Goal: Find specific page/section: Find specific page/section

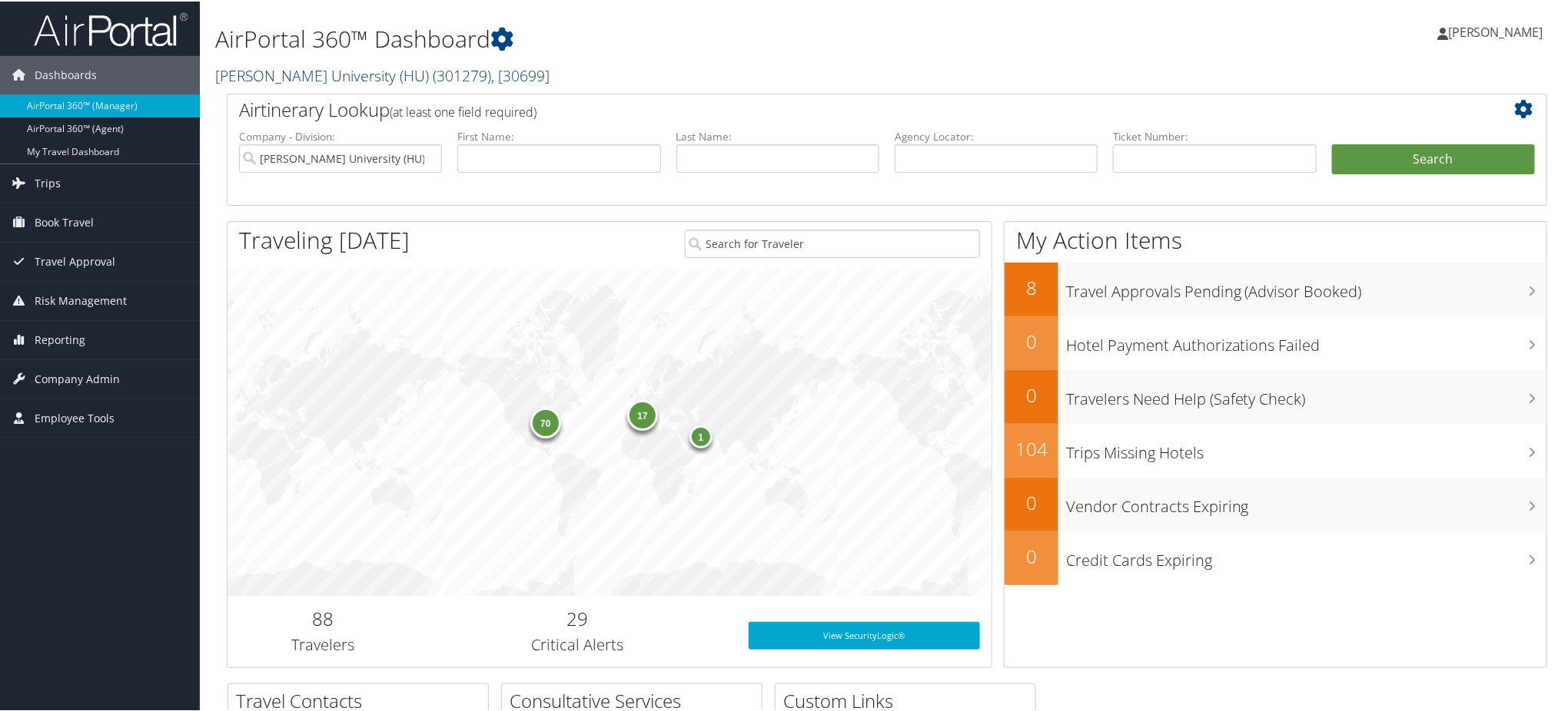
click at [433, 73] on span "( 301279 )" at bounding box center [462, 74] width 58 height 20
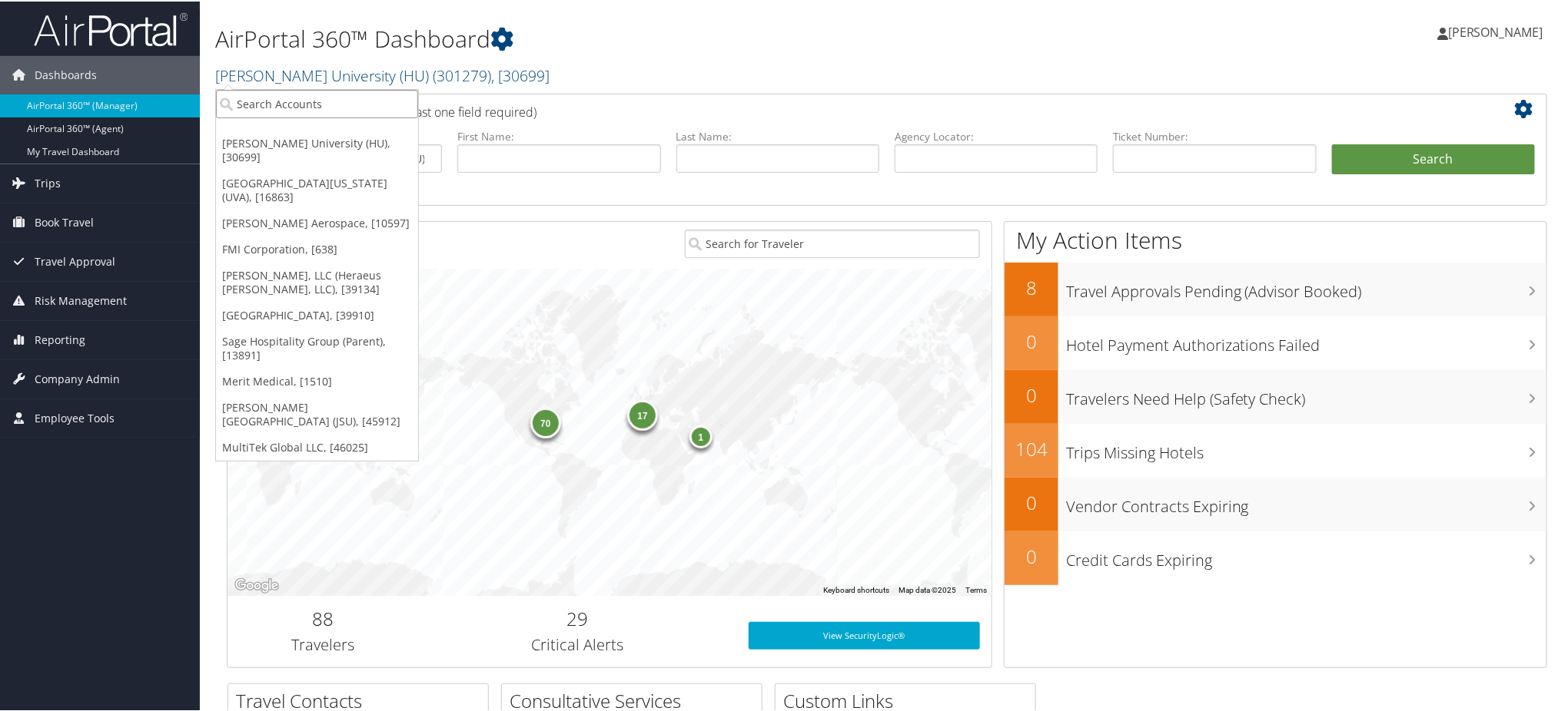
click at [348, 98] on input "search" at bounding box center [317, 102] width 202 height 28
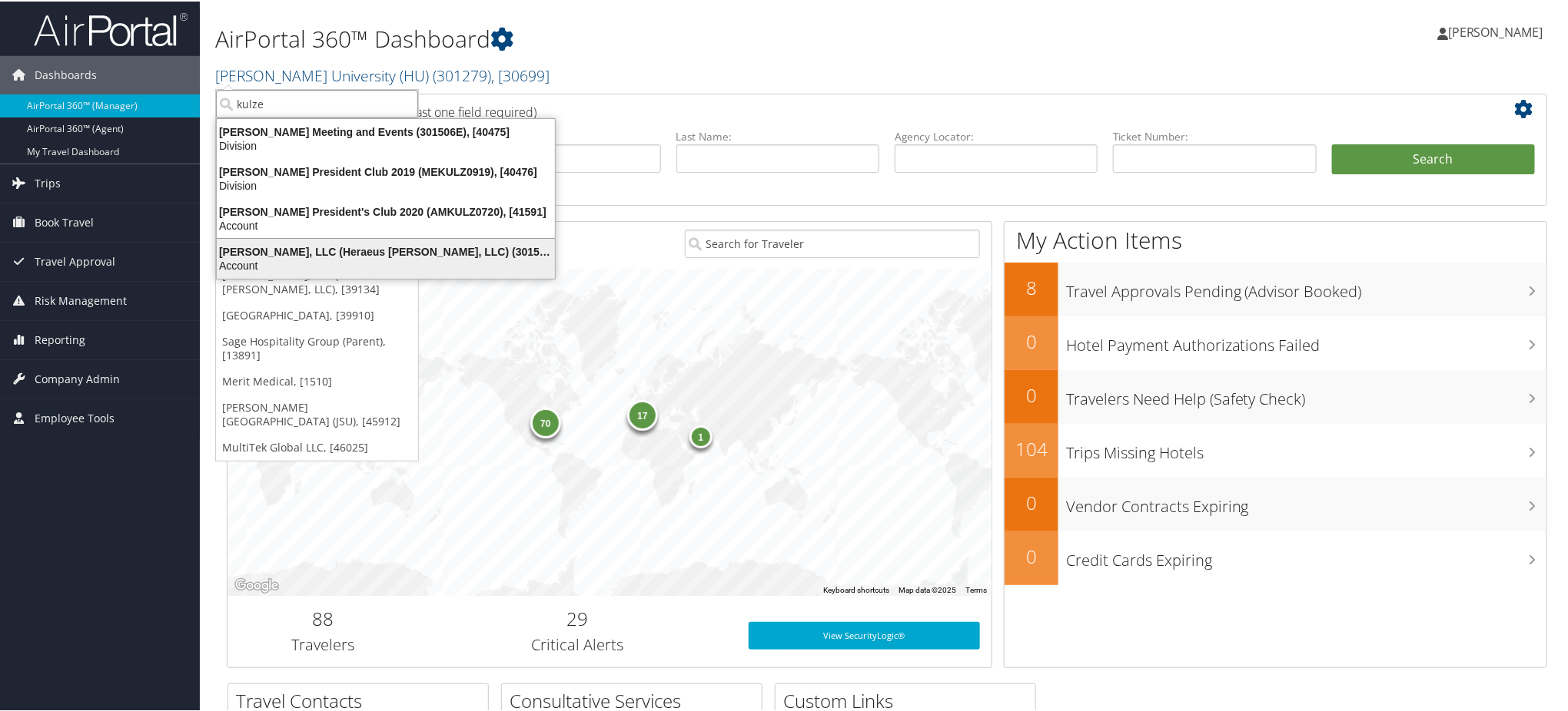
type input "kulze"
click at [312, 251] on div "Kulzer, LLC (Heraeus Kulzer, LLC) (301506), [39134]" at bounding box center [385, 251] width 356 height 14
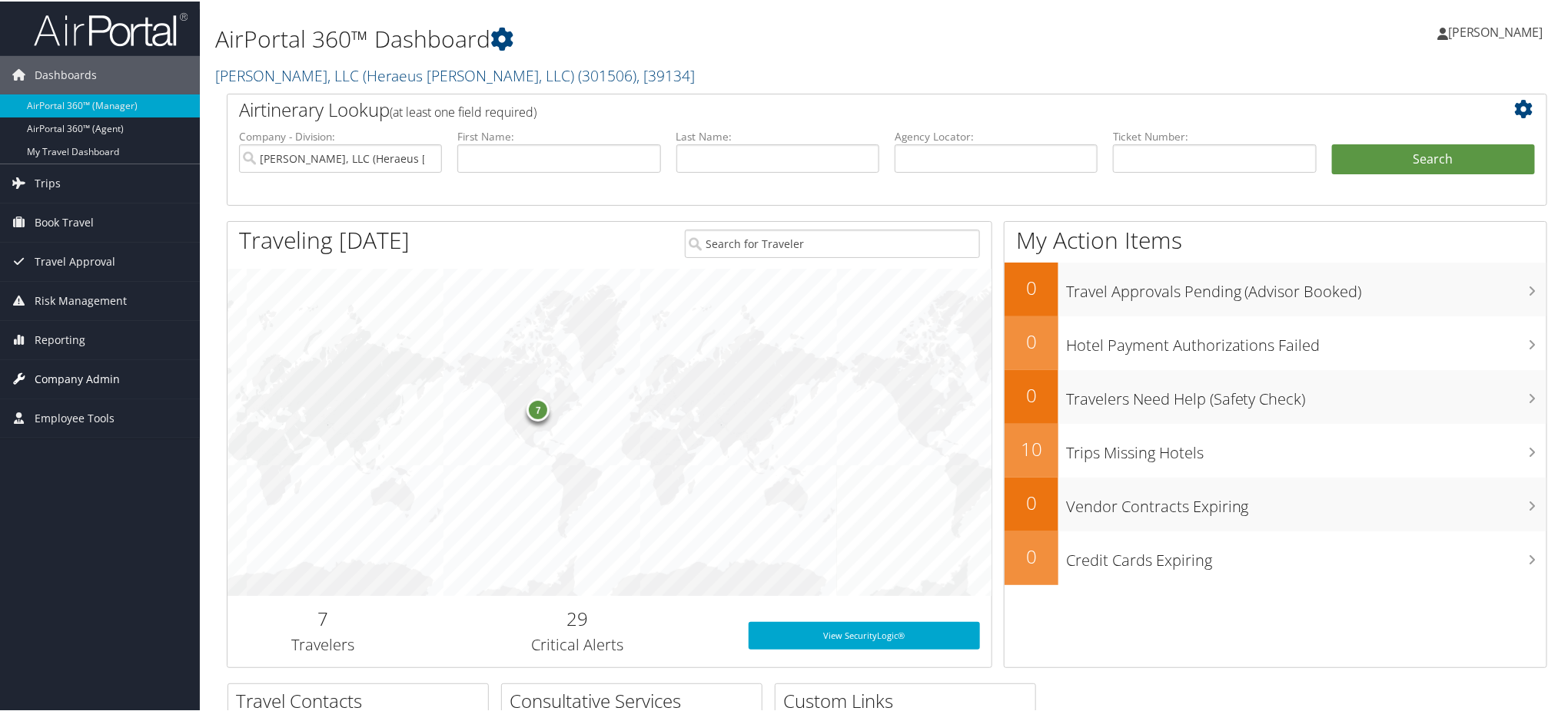
click at [111, 375] on span "Company Admin" at bounding box center [77, 378] width 85 height 39
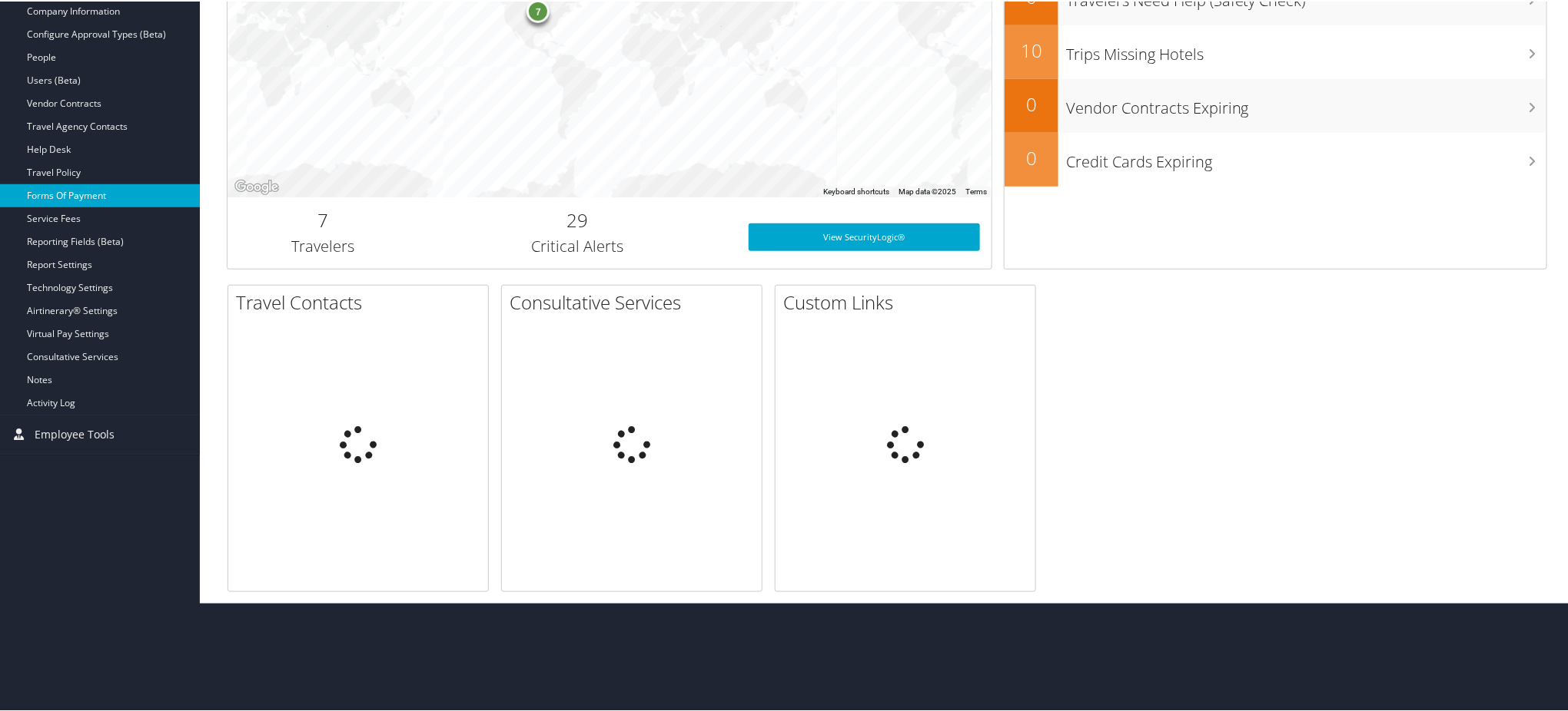
scroll to position [290, 0]
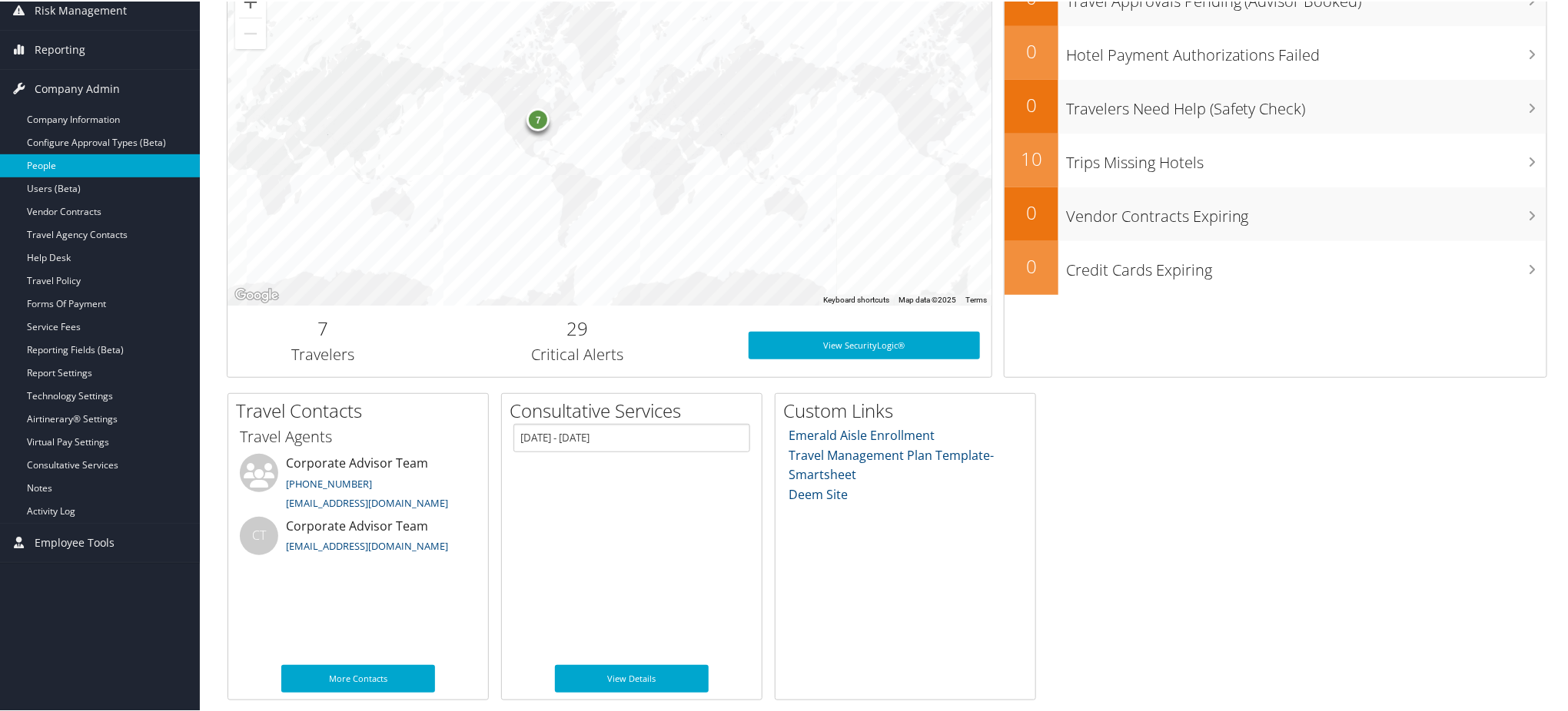
click at [94, 172] on link "People" at bounding box center [100, 164] width 199 height 23
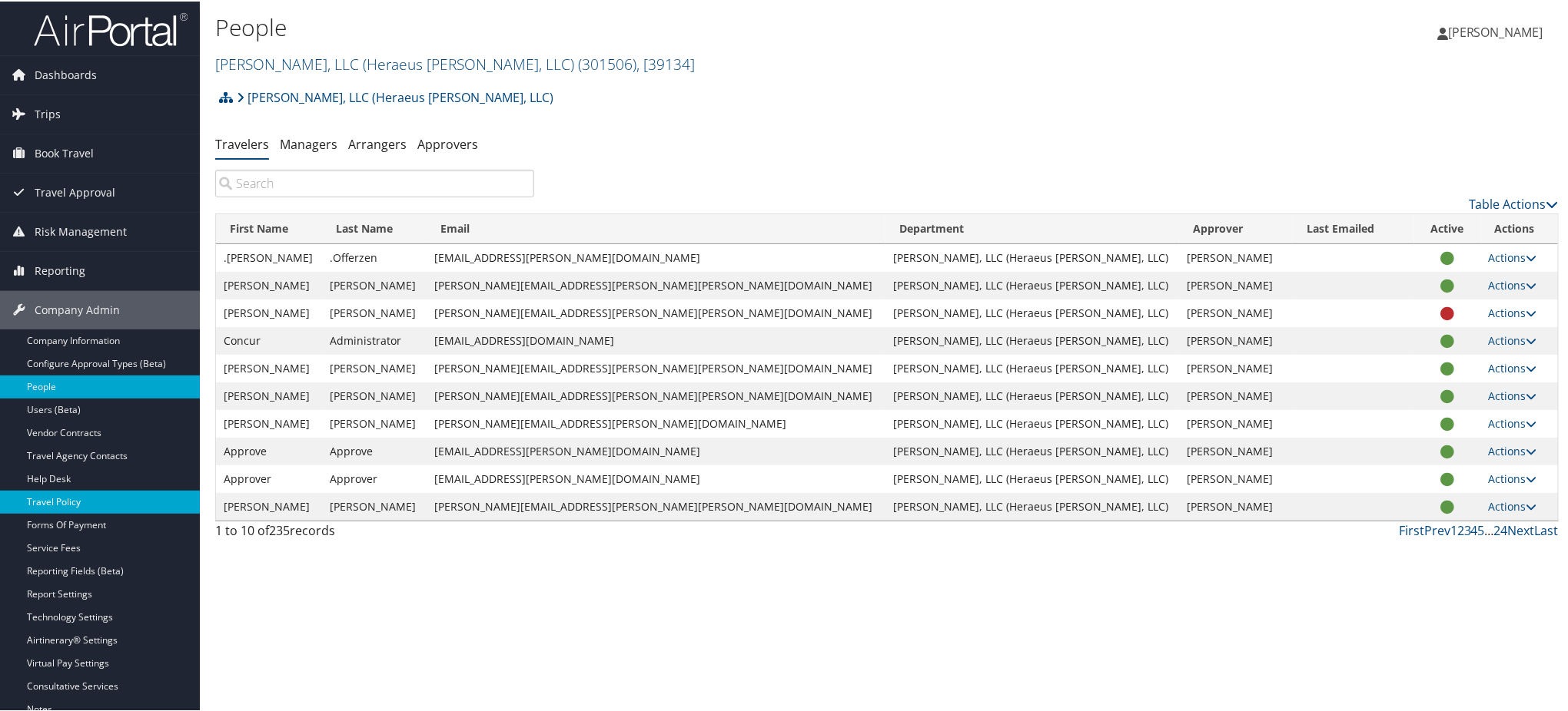
click at [92, 501] on link "Travel Policy" at bounding box center [100, 501] width 199 height 23
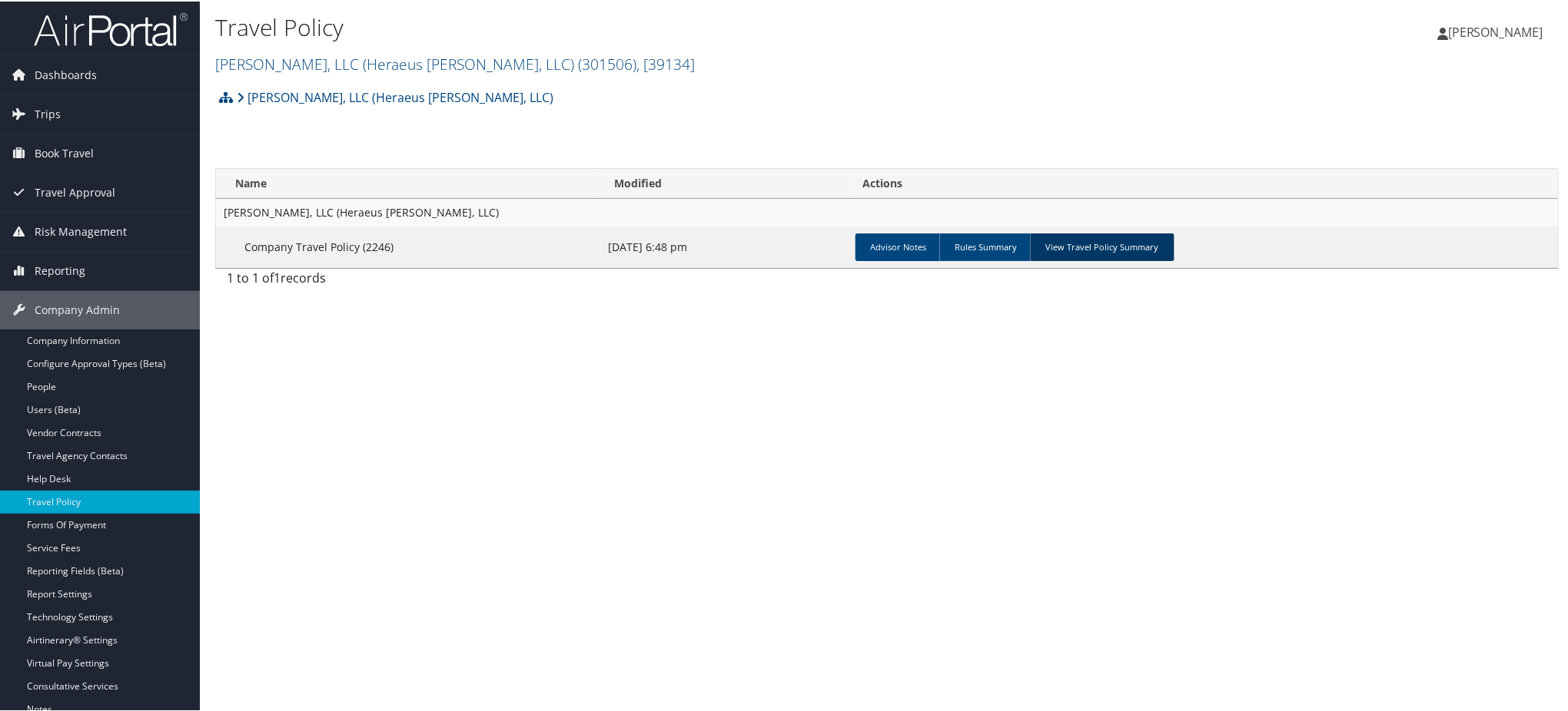
click at [1101, 242] on link "View Travel Policy Summary" at bounding box center [1101, 246] width 144 height 28
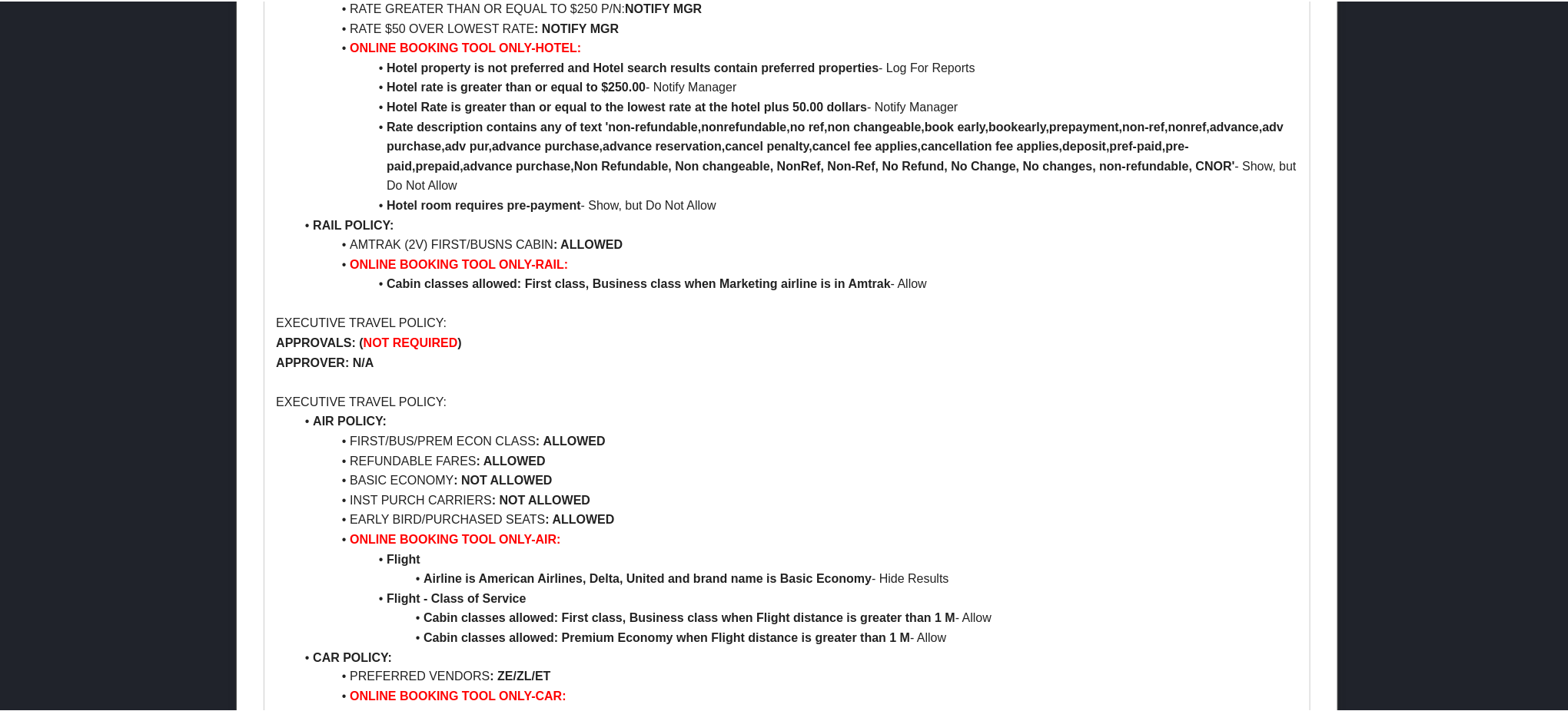
scroll to position [819, 0]
